Goal: Find specific page/section: Find specific page/section

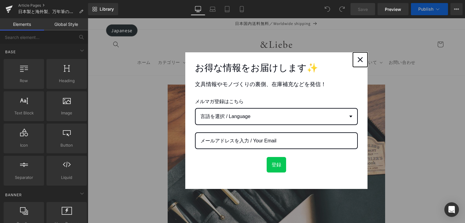
click at [358, 61] on icon "close icon" at bounding box center [360, 59] width 5 height 5
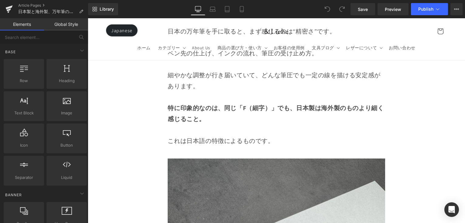
scroll to position [950, 0]
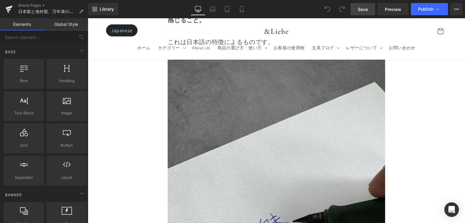
drag, startPoint x: 371, startPoint y: 13, endPoint x: 331, endPoint y: 55, distance: 57.9
click at [371, 13] on link "Save" at bounding box center [363, 9] width 25 height 12
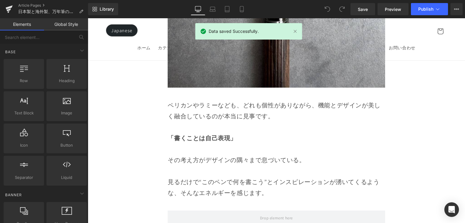
scroll to position [5415, 0]
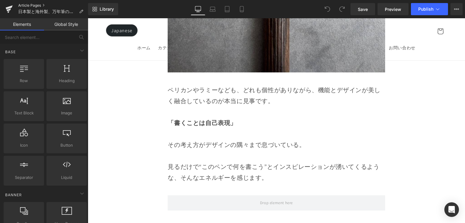
click at [36, 3] on link "Article Pages" at bounding box center [53, 5] width 70 height 5
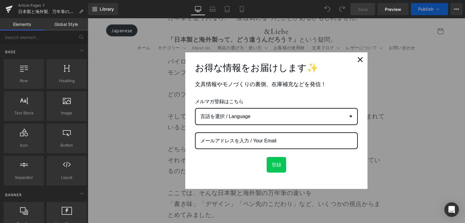
scroll to position [610, 0]
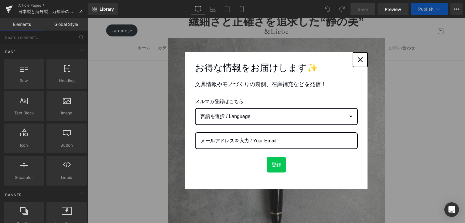
click at [363, 60] on button "Close" at bounding box center [360, 59] width 15 height 15
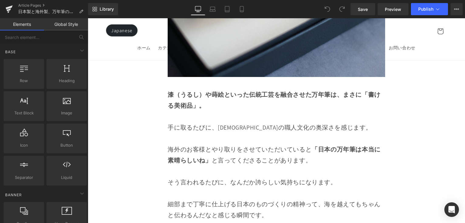
scroll to position [4127, 0]
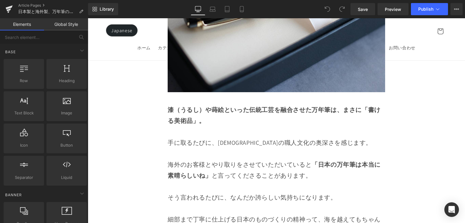
click at [328, 9] on icon at bounding box center [327, 8] width 5 height 5
click at [40, 5] on link "Article Pages" at bounding box center [53, 5] width 70 height 5
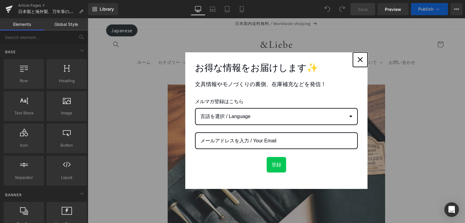
click at [358, 59] on icon "close icon" at bounding box center [360, 59] width 5 height 5
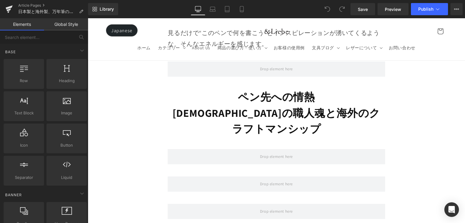
scroll to position [5512, 0]
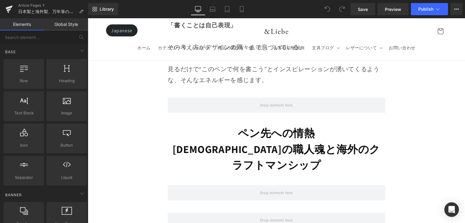
click at [326, 7] on icon at bounding box center [327, 9] width 5 height 5
click at [458, 9] on icon at bounding box center [459, 9] width 2 height 1
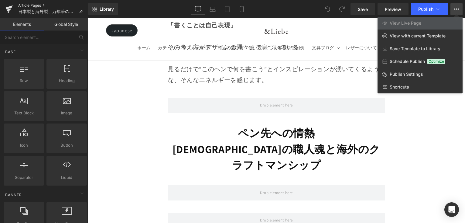
click at [38, 5] on link "Article Pages" at bounding box center [53, 5] width 70 height 5
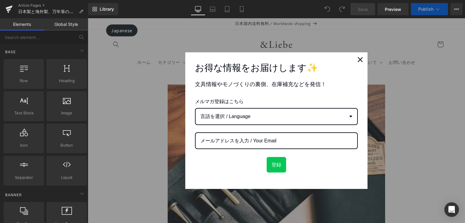
scroll to position [1, 0]
click at [361, 59] on div "Close" at bounding box center [361, 60] width 10 height 10
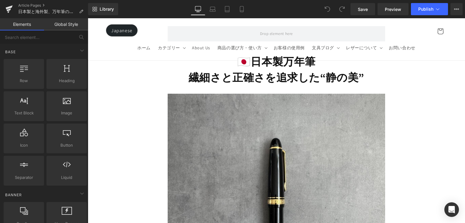
scroll to position [534, 0]
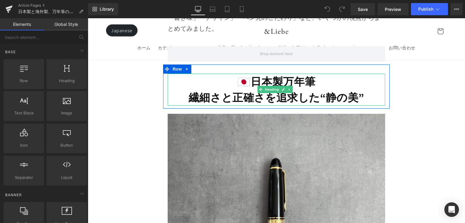
click at [276, 99] on strong "繊細さと正確さを追求した“静の美”" at bounding box center [277, 97] width 176 height 14
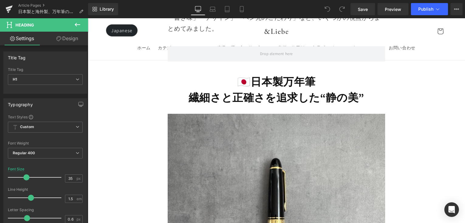
click at [82, 24] on button at bounding box center [77, 24] width 21 height 13
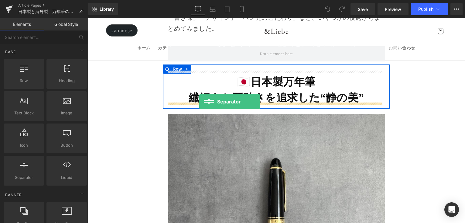
drag, startPoint x: 173, startPoint y: 157, endPoint x: 199, endPoint y: 102, distance: 61.6
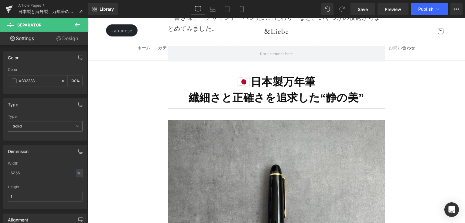
drag, startPoint x: 80, startPoint y: 28, endPoint x: 71, endPoint y: 115, distance: 86.9
click at [80, 28] on button at bounding box center [77, 24] width 21 height 13
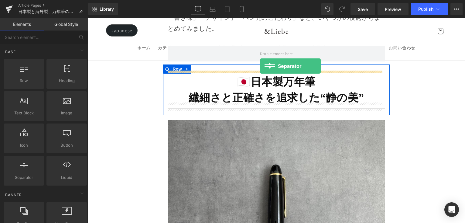
drag, startPoint x: 123, startPoint y: 184, endPoint x: 260, endPoint y: 66, distance: 181.5
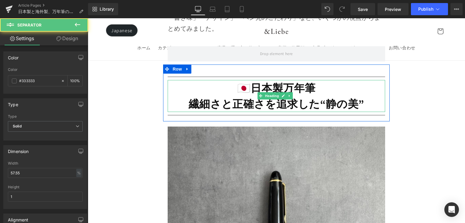
click at [221, 80] on h1 "🇯🇵日本製万年筆" at bounding box center [276, 88] width 217 height 16
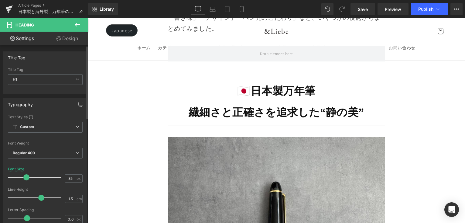
drag, startPoint x: 27, startPoint y: 197, endPoint x: 37, endPoint y: 197, distance: 9.7
click at [38, 197] on span at bounding box center [41, 198] width 6 height 6
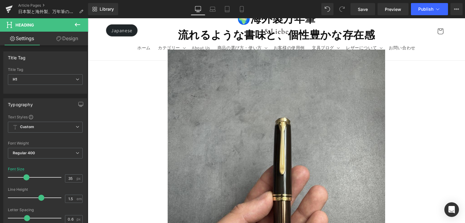
scroll to position [1744, 0]
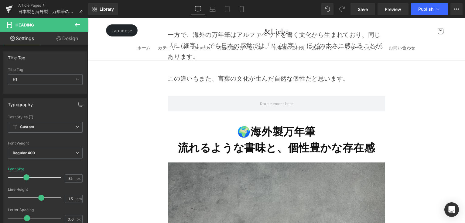
click at [200, 140] on strong "流れるような書味と、個性豊かな存在感" at bounding box center [276, 147] width 197 height 14
drag, startPoint x: 80, startPoint y: 27, endPoint x: 82, endPoint y: 85, distance: 58.4
click at [80, 27] on icon at bounding box center [77, 24] width 7 height 7
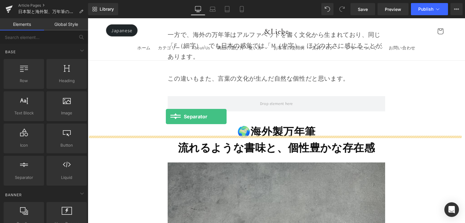
drag, startPoint x: 170, startPoint y: 167, endPoint x: 167, endPoint y: 117, distance: 50.0
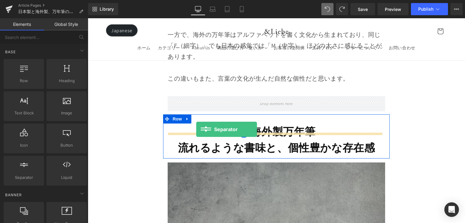
drag, startPoint x: 161, startPoint y: 175, endPoint x: 196, endPoint y: 129, distance: 58.5
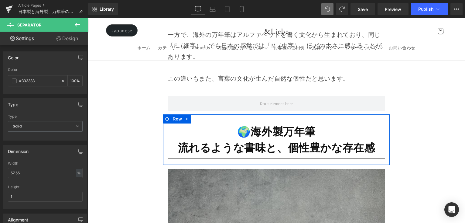
click at [79, 28] on icon at bounding box center [77, 24] width 7 height 7
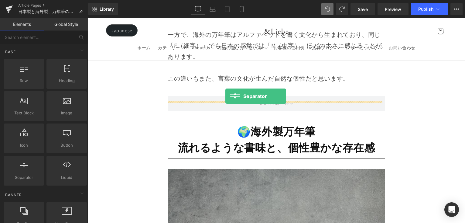
drag, startPoint x: 157, startPoint y: 171, endPoint x: 226, endPoint y: 96, distance: 101.1
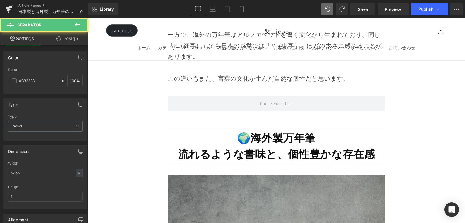
click at [213, 130] on h1 "🌍海外製万年筆" at bounding box center [276, 138] width 217 height 16
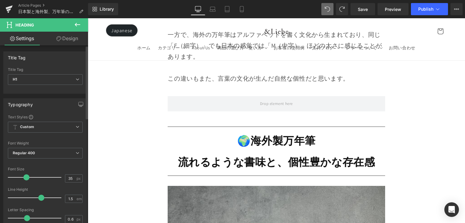
drag, startPoint x: 31, startPoint y: 197, endPoint x: 41, endPoint y: 199, distance: 10.1
click at [41, 199] on span at bounding box center [41, 198] width 6 height 6
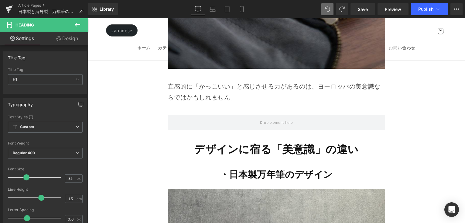
scroll to position [3470, 0]
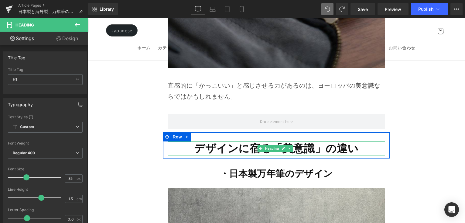
click at [225, 141] on strong "デザインに宿る「美意識」の違い" at bounding box center [276, 148] width 165 height 14
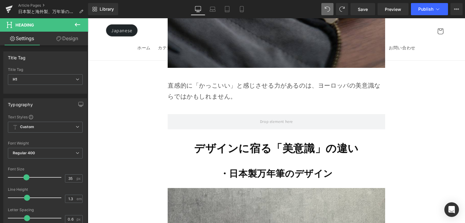
click at [85, 27] on button at bounding box center [77, 24] width 21 height 13
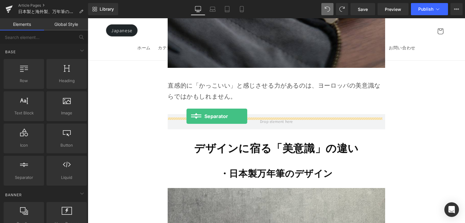
drag, startPoint x: 135, startPoint y: 177, endPoint x: 187, endPoint y: 116, distance: 79.8
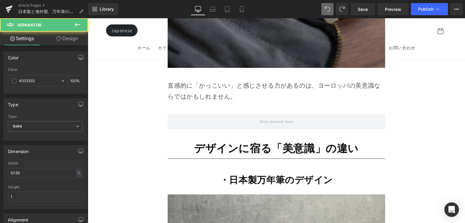
drag, startPoint x: 77, startPoint y: 25, endPoint x: 71, endPoint y: 90, distance: 65.6
click at [77, 26] on icon at bounding box center [77, 25] width 5 height 4
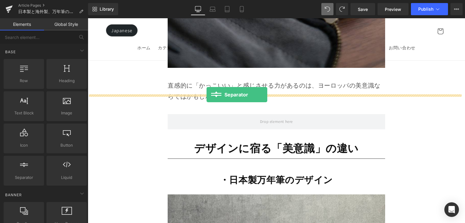
drag, startPoint x: 111, startPoint y: 179, endPoint x: 207, endPoint y: 95, distance: 128.6
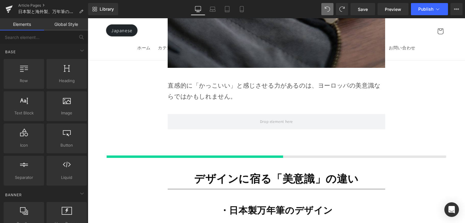
click at [207, 132] on div at bounding box center [277, 147] width 378 height 30
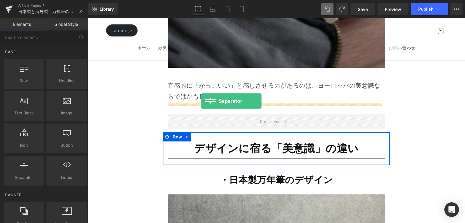
drag, startPoint x: 113, startPoint y: 188, endPoint x: 201, endPoint y: 101, distance: 123.0
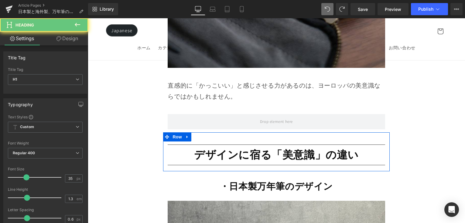
click at [184, 148] on h1 "デザインに宿る「美意識」の違い" at bounding box center [276, 155] width 217 height 14
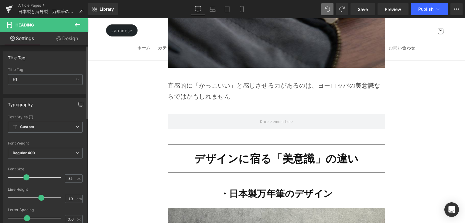
drag, startPoint x: 26, startPoint y: 198, endPoint x: 39, endPoint y: 199, distance: 13.4
click at [39, 199] on span at bounding box center [41, 198] width 6 height 6
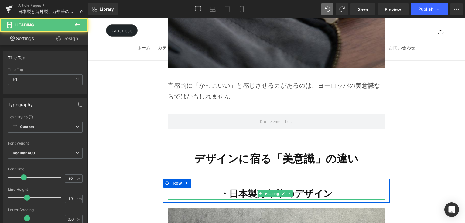
click at [227, 187] on strong "・日本製万年筆のデザイン" at bounding box center [276, 193] width 113 height 12
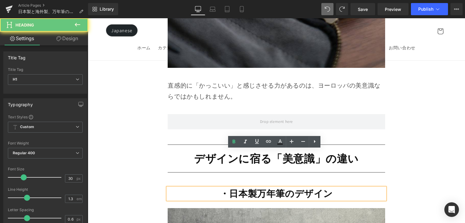
click at [232, 187] on strong "・日本製万年筆のデザイン" at bounding box center [276, 193] width 113 height 12
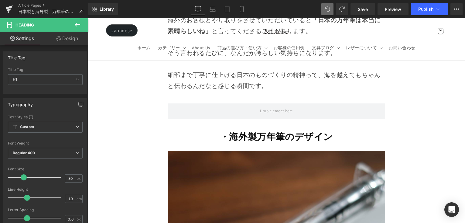
scroll to position [4330, 0]
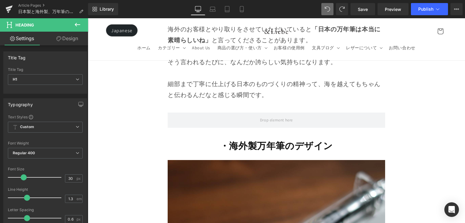
click at [225, 140] on strong "・海外製万年筆のデザイン" at bounding box center [276, 146] width 113 height 12
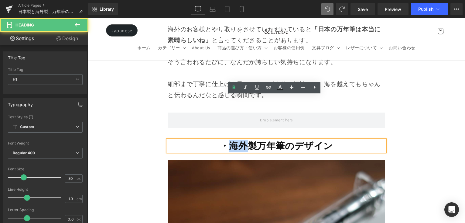
click at [225, 140] on strong "・海外製万年筆のデザイン" at bounding box center [276, 146] width 113 height 12
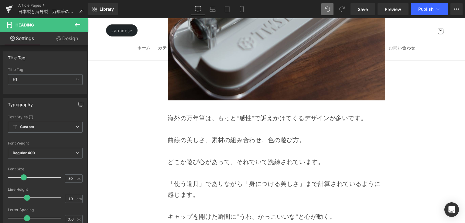
click at [275, 145] on p "どこか遊び心があって、それでいて洗練されています。" at bounding box center [276, 156] width 217 height 22
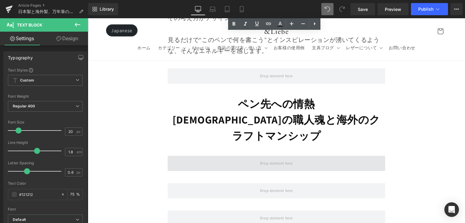
scroll to position [5554, 0]
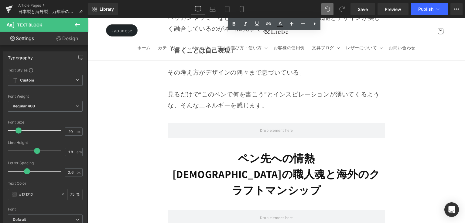
click at [267, 150] on div "ペン先への情熱 日本の職人魂と海外のクラフトマンシップ Heading" at bounding box center [276, 174] width 217 height 48
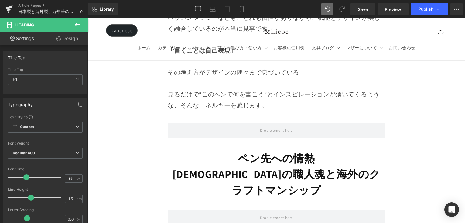
click at [82, 20] on button at bounding box center [77, 24] width 21 height 13
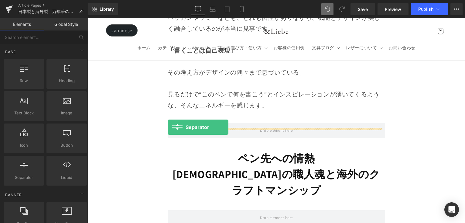
drag, startPoint x: 113, startPoint y: 183, endPoint x: 168, endPoint y: 127, distance: 78.7
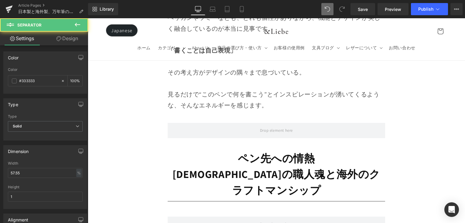
click at [79, 26] on icon at bounding box center [77, 24] width 7 height 7
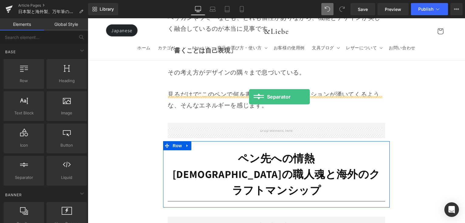
drag, startPoint x: 164, startPoint y: 163, endPoint x: 249, endPoint y: 97, distance: 107.8
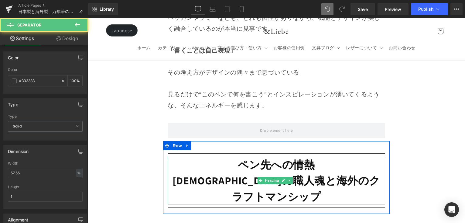
click at [204, 173] on strong "日本の職人魂と海外のクラフトマンシップ" at bounding box center [277, 188] width 208 height 30
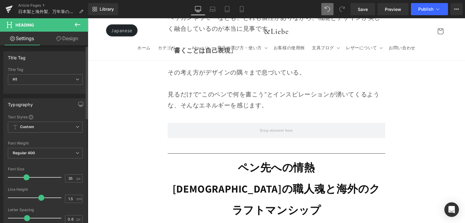
drag, startPoint x: 36, startPoint y: 196, endPoint x: 40, endPoint y: 197, distance: 3.8
click at [40, 197] on span at bounding box center [41, 198] width 6 height 6
click at [361, 13] on link "Save" at bounding box center [363, 9] width 25 height 12
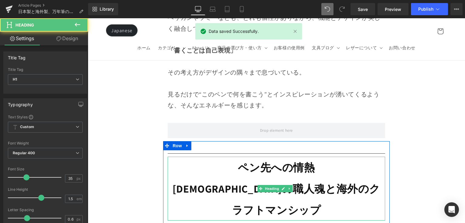
click at [268, 178] on h1 "日本の職人魂と海外のクラフトマンシップ" at bounding box center [276, 199] width 217 height 43
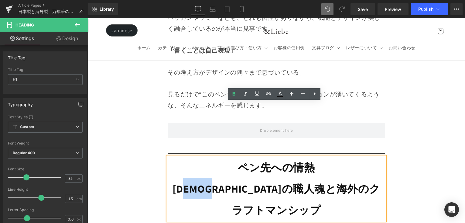
drag, startPoint x: 227, startPoint y: 136, endPoint x: 196, endPoint y: 136, distance: 30.7
click at [196, 181] on strong "日本の職人魂と海外のクラフトマンシップ" at bounding box center [277, 198] width 208 height 35
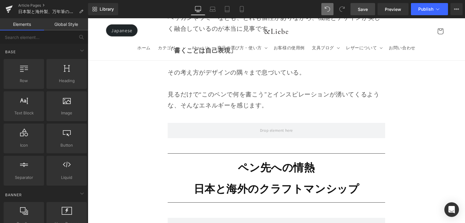
drag, startPoint x: 368, startPoint y: 12, endPoint x: 283, endPoint y: 64, distance: 99.2
click at [368, 12] on span "Save" at bounding box center [363, 9] width 10 height 6
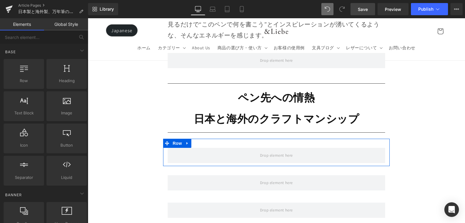
scroll to position [5597, 0]
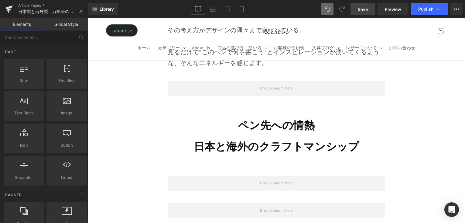
click at [364, 9] on span "Save" at bounding box center [363, 9] width 10 height 6
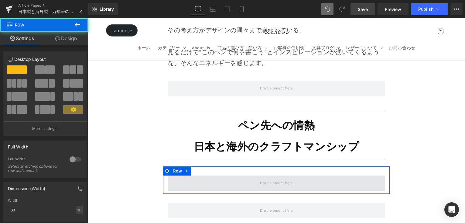
click at [208, 175] on span at bounding box center [276, 182] width 217 height 15
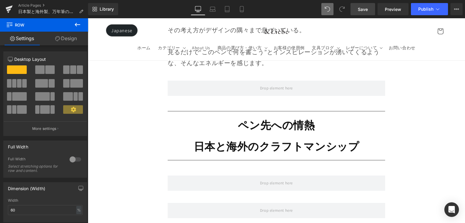
click at [73, 29] on button at bounding box center [77, 24] width 21 height 13
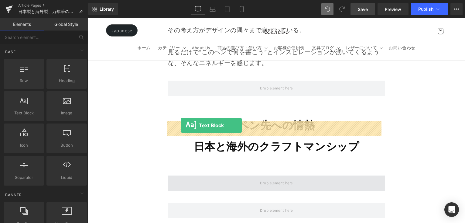
drag, startPoint x: 140, startPoint y: 131, endPoint x: 181, endPoint y: 125, distance: 41.1
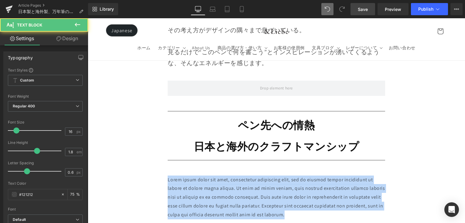
drag, startPoint x: 337, startPoint y: 157, endPoint x: 157, endPoint y: 126, distance: 182.1
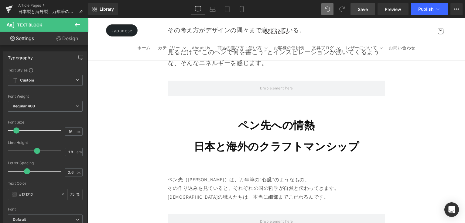
click at [368, 7] on span "Save" at bounding box center [363, 9] width 10 height 6
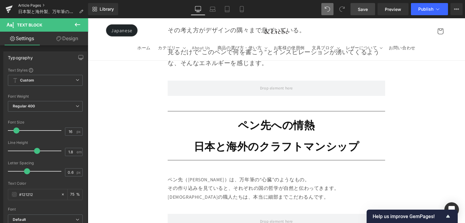
click at [34, 5] on link "Article Pages" at bounding box center [53, 5] width 70 height 5
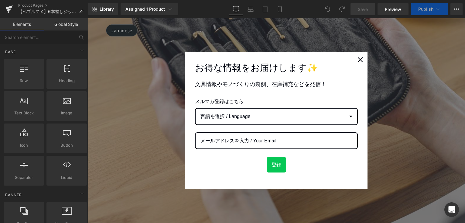
scroll to position [420, 0]
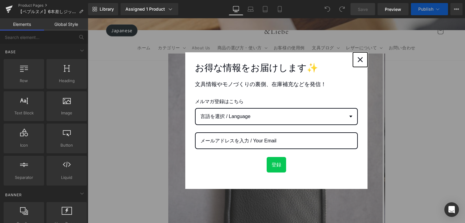
click at [358, 59] on icon "close icon" at bounding box center [360, 59] width 5 height 5
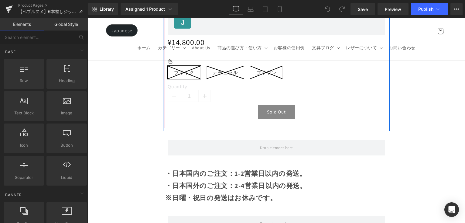
scroll to position [752, 0]
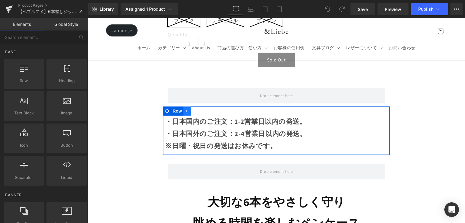
click at [189, 106] on link at bounding box center [188, 110] width 8 height 9
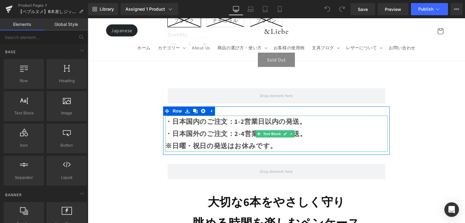
click at [240, 129] on strong "・日本国外のご注文：2-4営業日以内の発送。" at bounding box center [235, 133] width 141 height 9
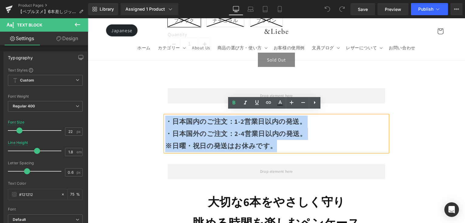
drag, startPoint x: 275, startPoint y: 143, endPoint x: 162, endPoint y: 117, distance: 116.3
click at [163, 117] on div "・日本国内のご注文：1-2営業日以内の発送。 ・日本国外のご注文：2-4営業日以内の発送。 ※日曜・祝日の発送はお休みです。 Text Block" at bounding box center [276, 134] width 226 height 36
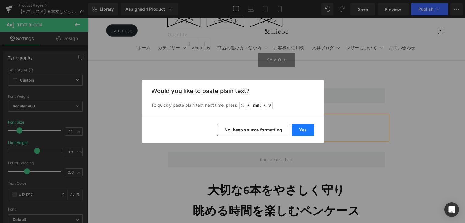
click at [307, 126] on button "Yes" at bounding box center [303, 130] width 22 height 12
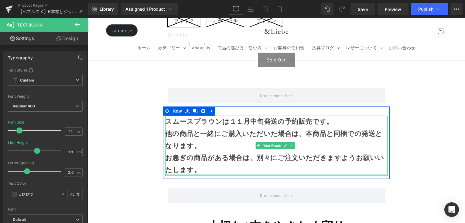
click at [242, 174] on div at bounding box center [276, 175] width 222 height 2
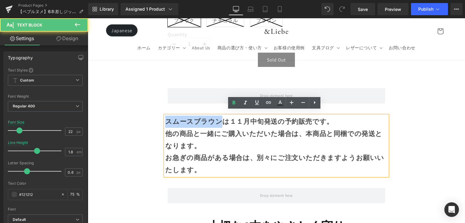
drag, startPoint x: 215, startPoint y: 116, endPoint x: 160, endPoint y: 118, distance: 55.4
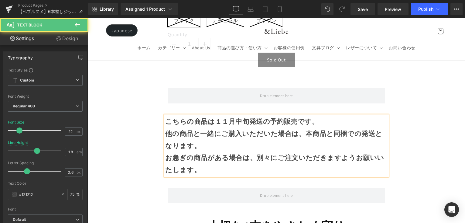
click at [225, 117] on b "こちらの商品は１１月中旬発送の予約販売です。" at bounding box center [242, 121] width 154 height 9
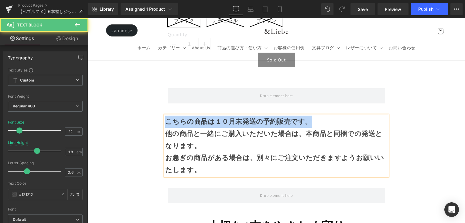
drag, startPoint x: 309, startPoint y: 118, endPoint x: 157, endPoint y: 118, distance: 151.7
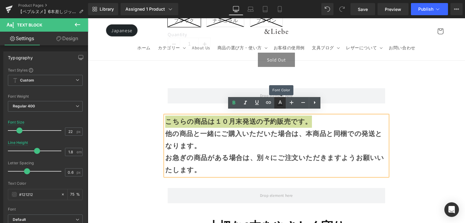
click at [283, 107] on link at bounding box center [281, 103] width 12 height 12
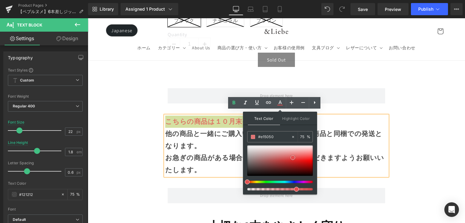
click at [293, 157] on div at bounding box center [280, 160] width 66 height 30
click at [299, 159] on div at bounding box center [280, 160] width 66 height 30
click at [301, 162] on div at bounding box center [280, 160] width 66 height 30
click at [304, 163] on div at bounding box center [280, 160] width 66 height 30
click at [307, 162] on div at bounding box center [280, 160] width 66 height 30
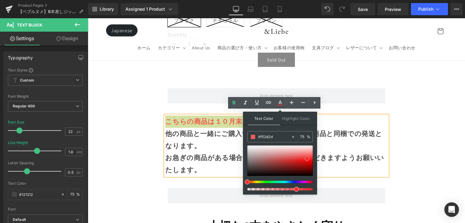
click at [307, 158] on div at bounding box center [280, 160] width 66 height 30
click at [306, 162] on div at bounding box center [280, 160] width 66 height 30
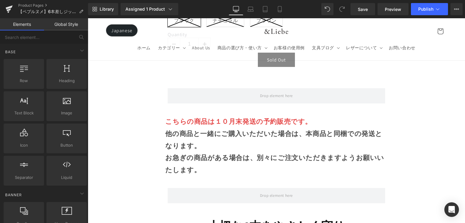
click at [322, 118] on div "こちらの商品は１０月末発送の予約販売です。 他の商品と一緒にご購入いただいた場合は、本商品と同梱での発送となります。 お急ぎの商品がある場合は、別々にご注文い…" at bounding box center [276, 146] width 222 height 60
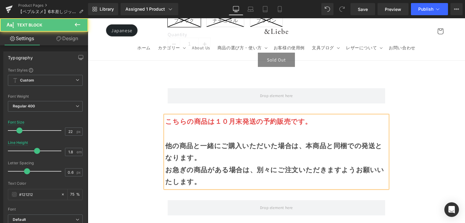
click at [289, 152] on div "他の商品と一緒にご購入いただいた場合は、本商品と同梱での発送となります。" at bounding box center [276, 152] width 222 height 24
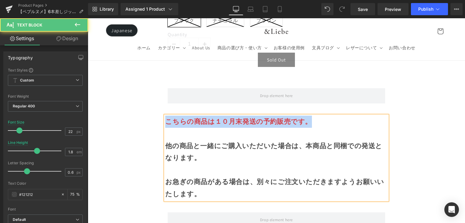
drag, startPoint x: 164, startPoint y: 115, endPoint x: 323, endPoint y: 118, distance: 158.4
click at [323, 118] on div "こちらの商品は１０月末発送の予約販売です。 他の商品と一緒にご購入いただいた場合は、本商品と同梱での発送となります。 お急ぎの商品がある場合は、別々にご注文い…" at bounding box center [276, 158] width 222 height 84
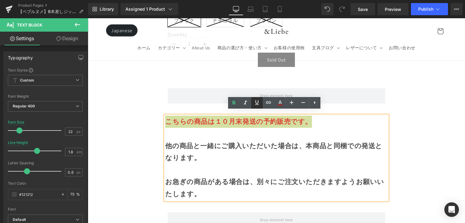
click at [258, 103] on icon at bounding box center [257, 102] width 4 height 5
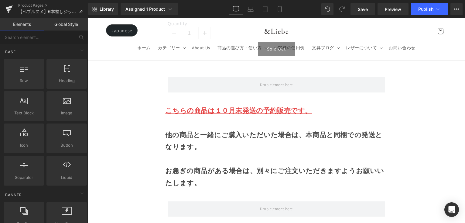
scroll to position [756, 0]
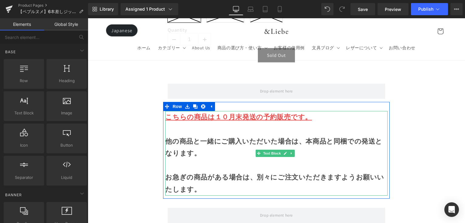
click at [330, 147] on div "他の商品と一緒にご購入いただいた場合は、本商品と同梱での発送となります。" at bounding box center [276, 147] width 222 height 24
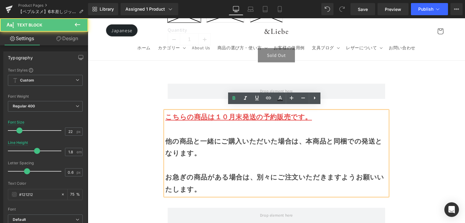
click at [240, 161] on div at bounding box center [276, 165] width 222 height 12
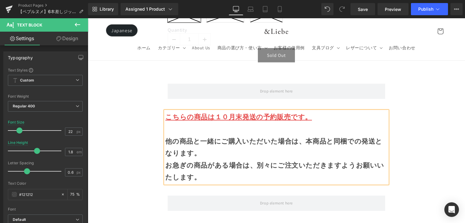
click at [213, 126] on div "他の商品と一緒にご購入いただいた場合は、本商品と同梱での発送となります。 お急ぎの商品がある場合は、別々にご注文いただきますようお願いいたします。" at bounding box center [276, 153] width 222 height 60
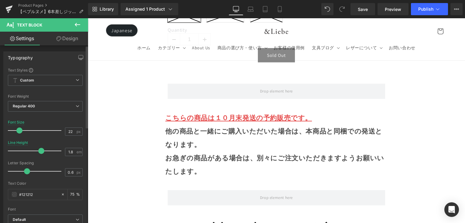
drag, startPoint x: 36, startPoint y: 151, endPoint x: 40, endPoint y: 151, distance: 3.7
click at [40, 151] on span at bounding box center [41, 151] width 6 height 6
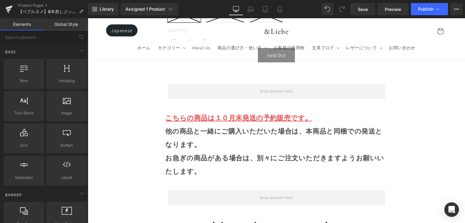
click at [277, 12] on icon at bounding box center [280, 9] width 6 height 6
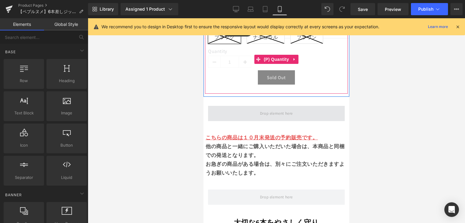
scroll to position [409, 0]
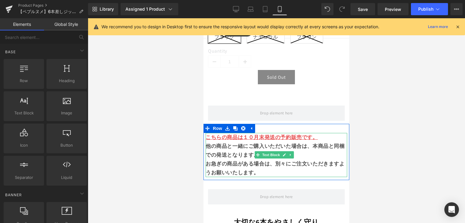
click at [273, 143] on b "他の商品と一緒にご購入いただいた場合は、本商品と同梱での発送となります。" at bounding box center [275, 151] width 139 height 16
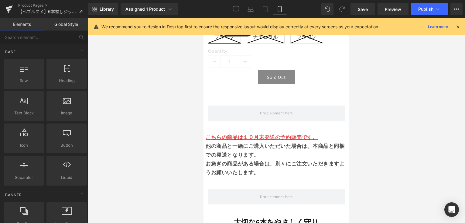
click at [164, 142] on div at bounding box center [277, 120] width 378 height 205
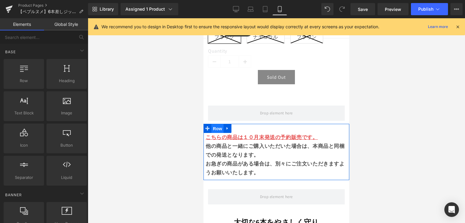
click at [217, 124] on span "Row" at bounding box center [218, 128] width 12 height 9
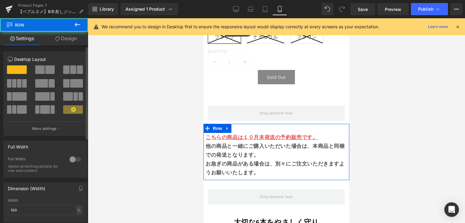
scroll to position [116, 0]
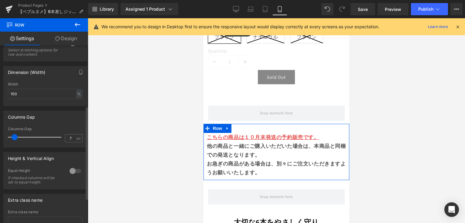
click at [13, 136] on span at bounding box center [15, 137] width 6 height 6
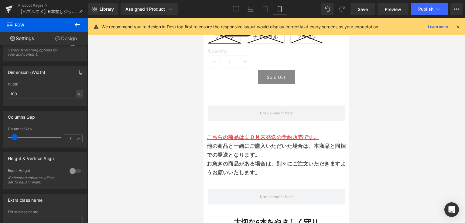
click at [369, 142] on div at bounding box center [277, 120] width 378 height 205
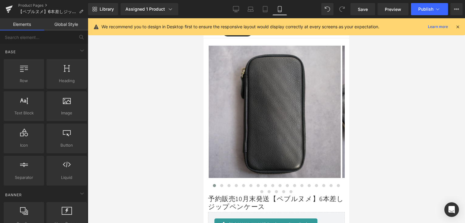
scroll to position [178, 0]
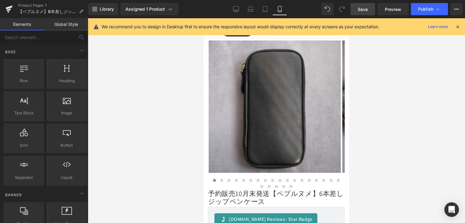
click at [371, 6] on link "Save" at bounding box center [363, 9] width 25 height 12
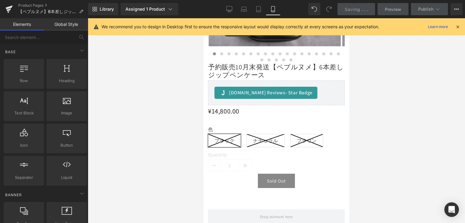
scroll to position [417, 0]
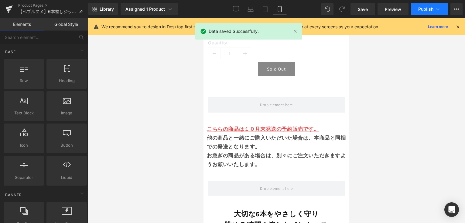
click at [424, 7] on span "Publish" at bounding box center [426, 9] width 15 height 5
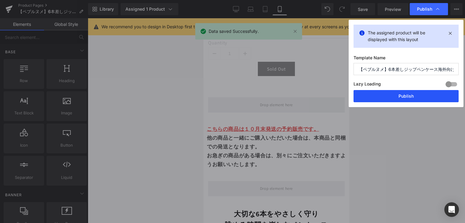
click at [402, 93] on button "Publish" at bounding box center [406, 96] width 105 height 12
